Goal: Task Accomplishment & Management: Manage account settings

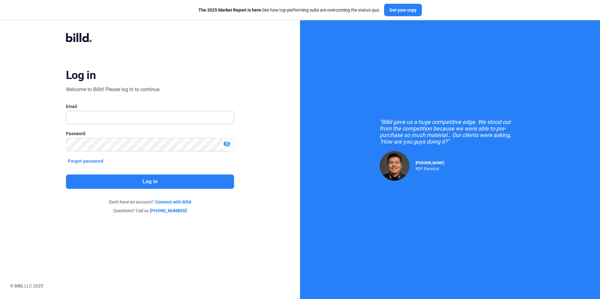
type input "[PERSON_NAME][EMAIL_ADDRESS][DOMAIN_NAME]"
click at [146, 184] on button "Log in" at bounding box center [150, 182] width 168 height 14
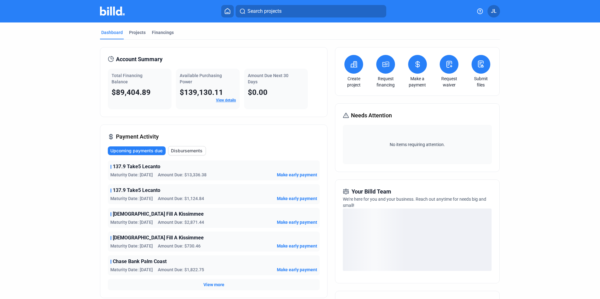
click at [415, 68] on button at bounding box center [417, 64] width 19 height 19
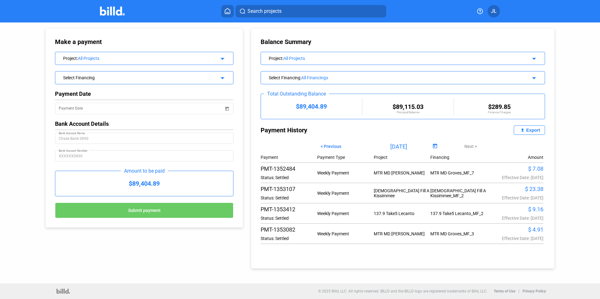
click at [530, 131] on div "Export" at bounding box center [533, 130] width 14 height 5
drag, startPoint x: 338, startPoint y: 146, endPoint x: 413, endPoint y: 159, distance: 75.4
click at [338, 146] on span "< Previous" at bounding box center [330, 146] width 21 height 5
drag, startPoint x: 448, startPoint y: 172, endPoint x: 436, endPoint y: 172, distance: 12.2
click at [436, 172] on div "29.3 Pollo Campero_MF_13" at bounding box center [458, 173] width 57 height 5
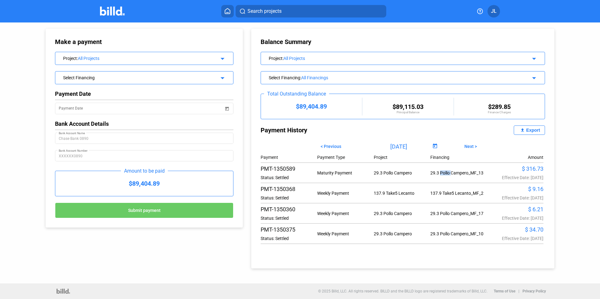
click at [333, 147] on span "< Previous" at bounding box center [330, 146] width 21 height 5
click at [470, 147] on span "Next >" at bounding box center [470, 146] width 12 height 5
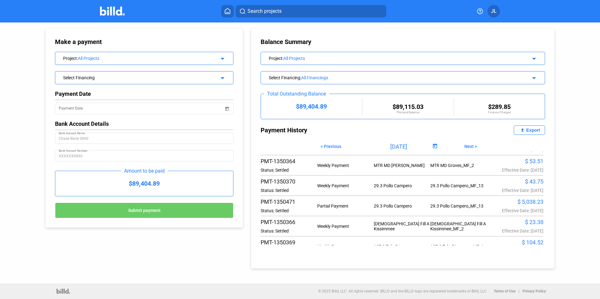
scroll to position [336, 0]
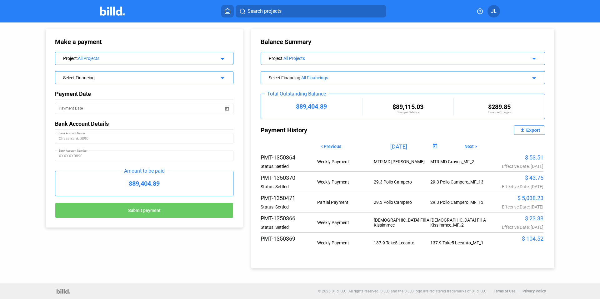
click at [525, 129] on mat-icon "file_upload" at bounding box center [522, 130] width 7 height 7
